Goal: Browse casually: Explore the website without a specific task or goal

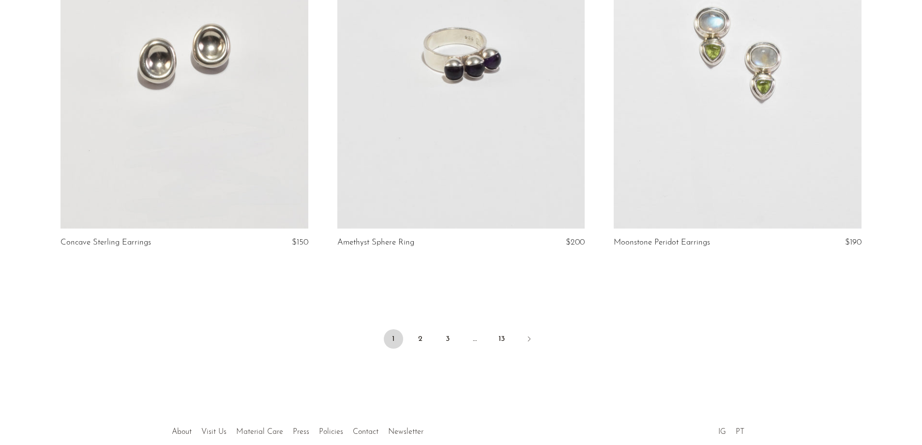
scroll to position [4540, 0]
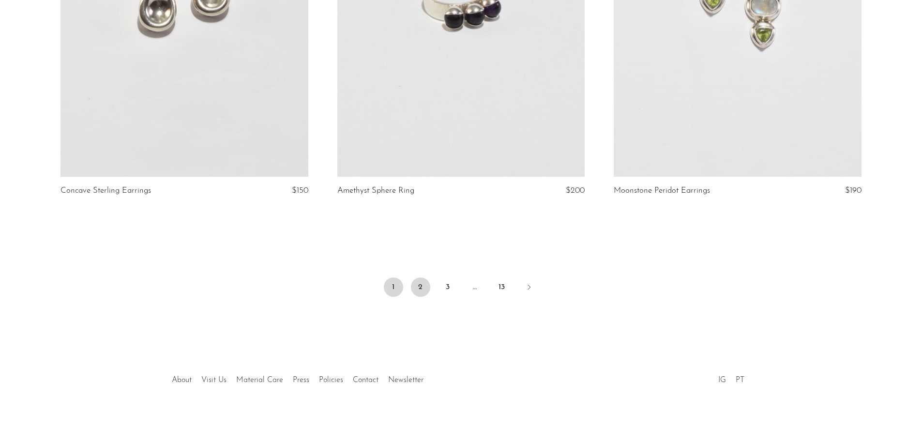
click at [420, 284] on link "2" at bounding box center [420, 286] width 19 height 19
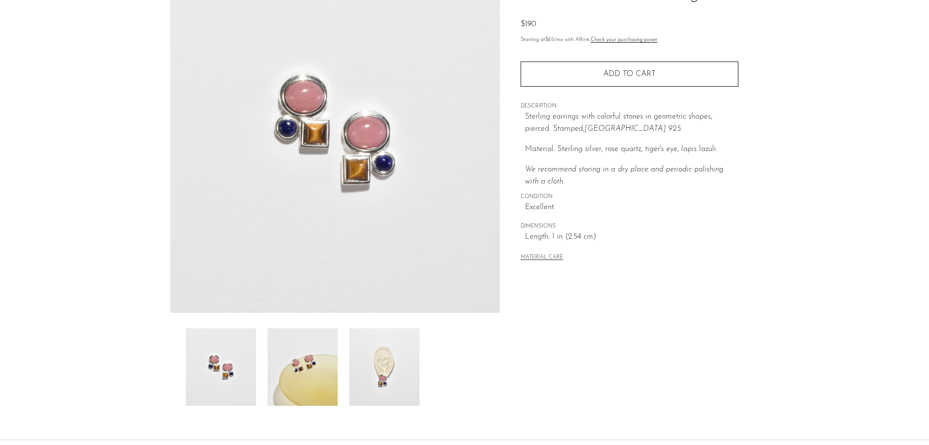
scroll to position [185, 0]
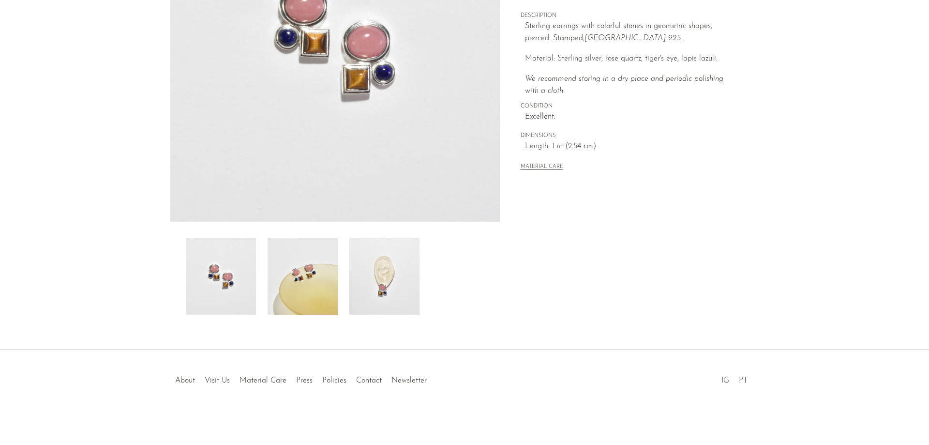
click at [301, 293] on img at bounding box center [303, 276] width 70 height 77
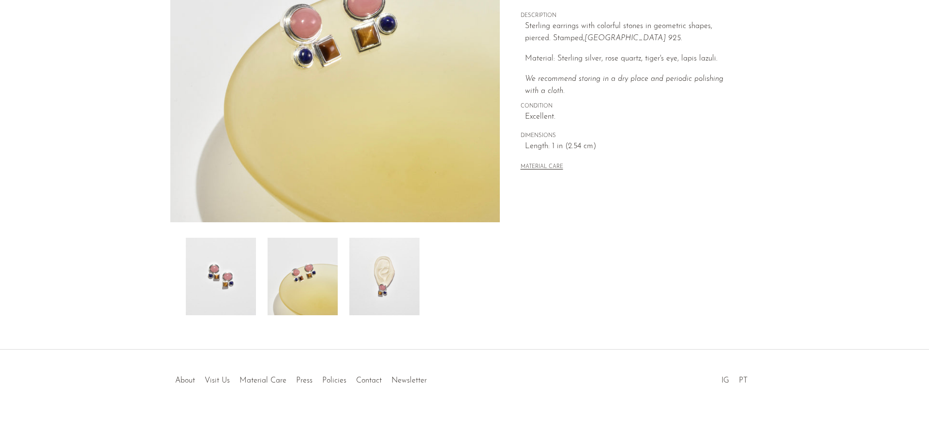
click at [384, 286] on img at bounding box center [384, 276] width 70 height 77
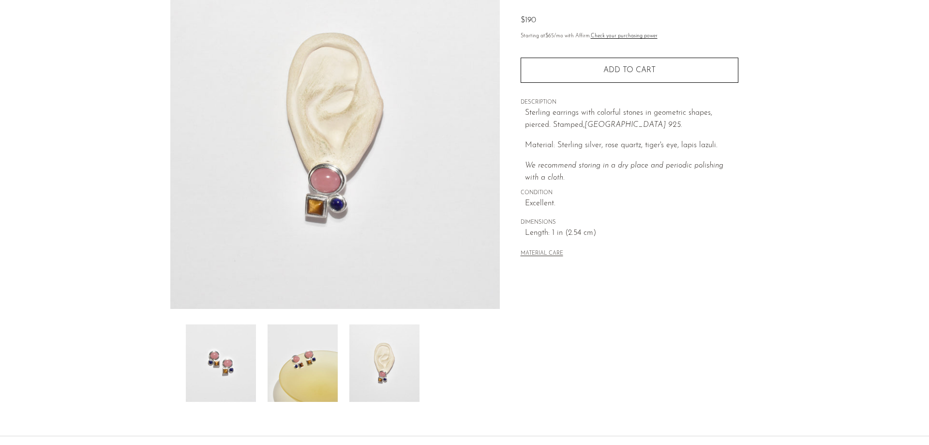
scroll to position [0, 0]
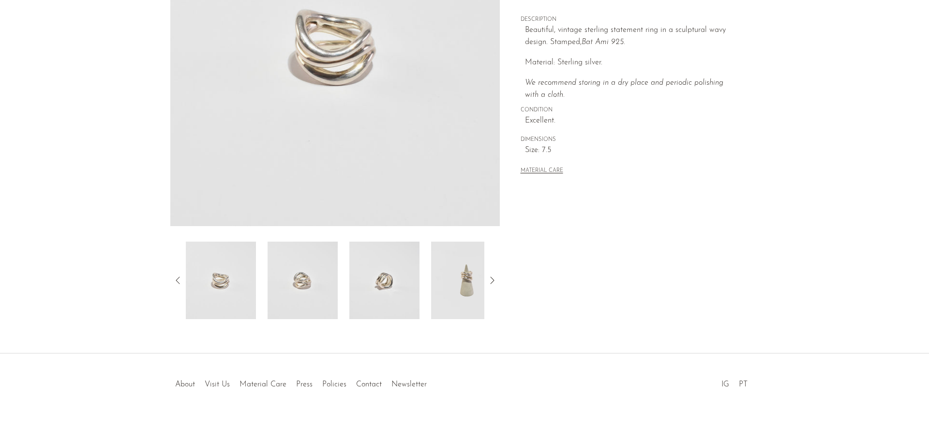
scroll to position [185, 0]
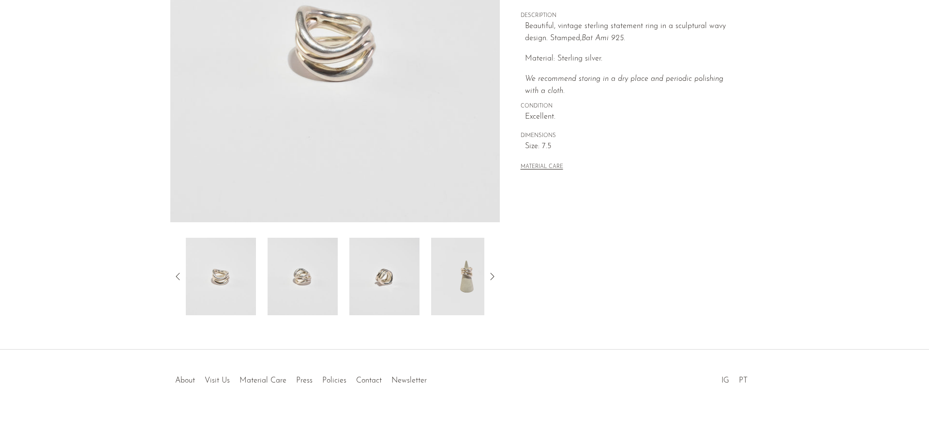
click at [317, 290] on img at bounding box center [303, 276] width 70 height 77
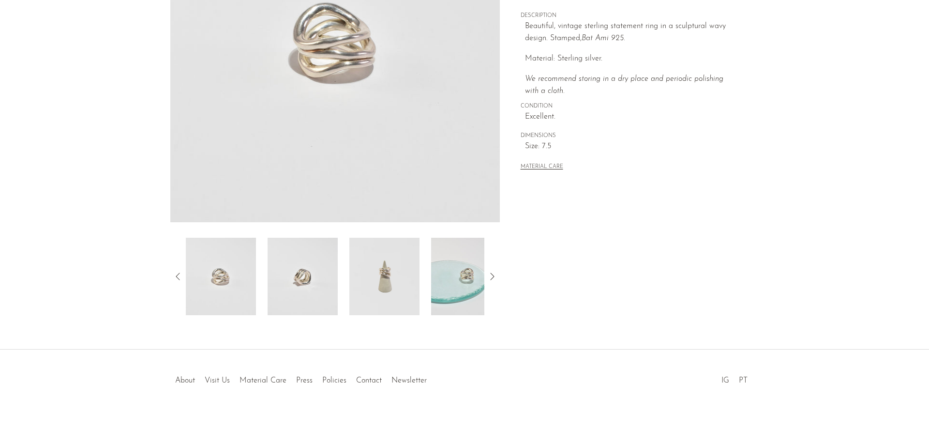
click at [403, 292] on img at bounding box center [384, 276] width 70 height 77
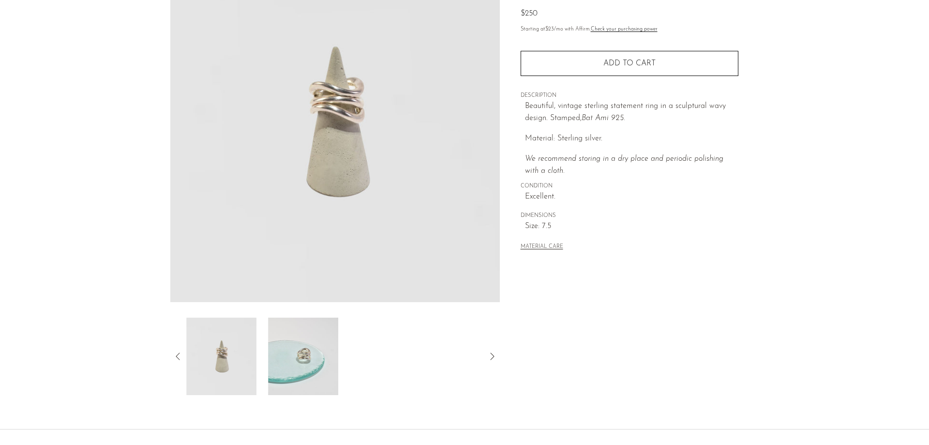
scroll to position [40, 0]
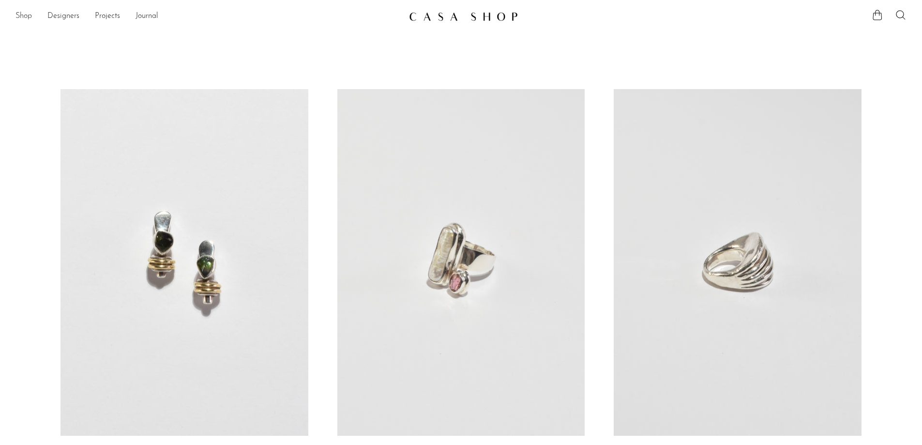
click at [24, 17] on link "Shop" at bounding box center [23, 16] width 16 height 13
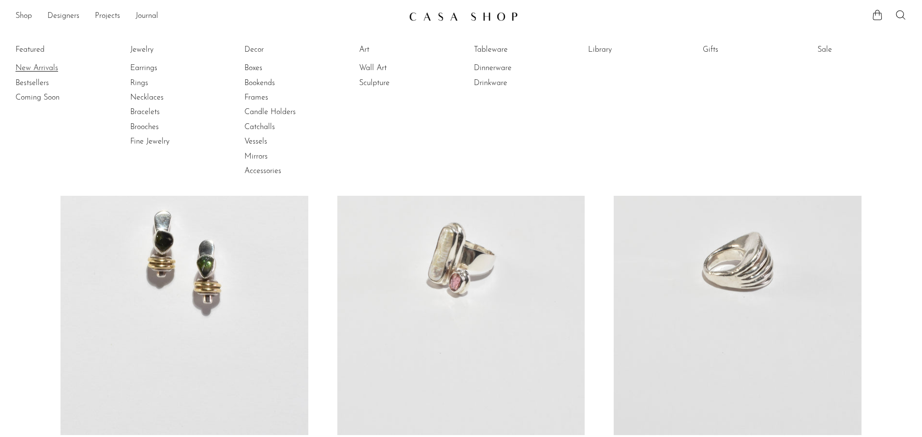
click at [37, 67] on link "New Arrivals" at bounding box center [51, 68] width 73 height 11
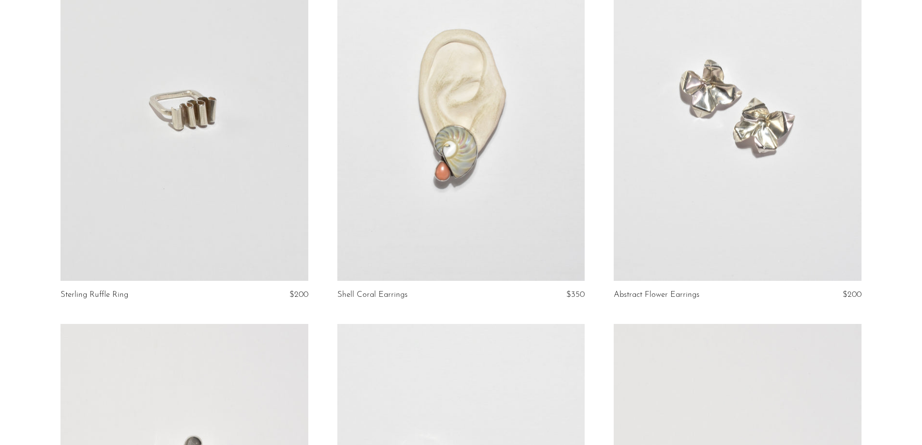
scroll to position [581, 0]
